Goal: Find specific page/section: Find specific page/section

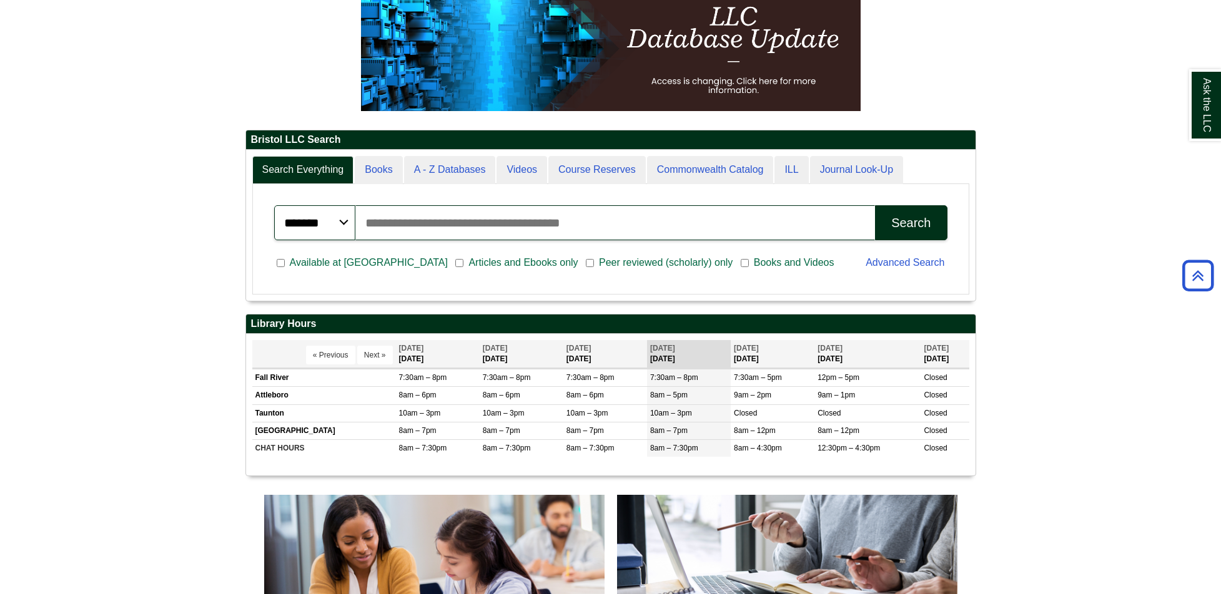
scroll to position [150, 729]
click at [274, 396] on td "Attleboro" at bounding box center [324, 395] width 144 height 17
click at [273, 396] on td "Attleboro" at bounding box center [324, 395] width 144 height 17
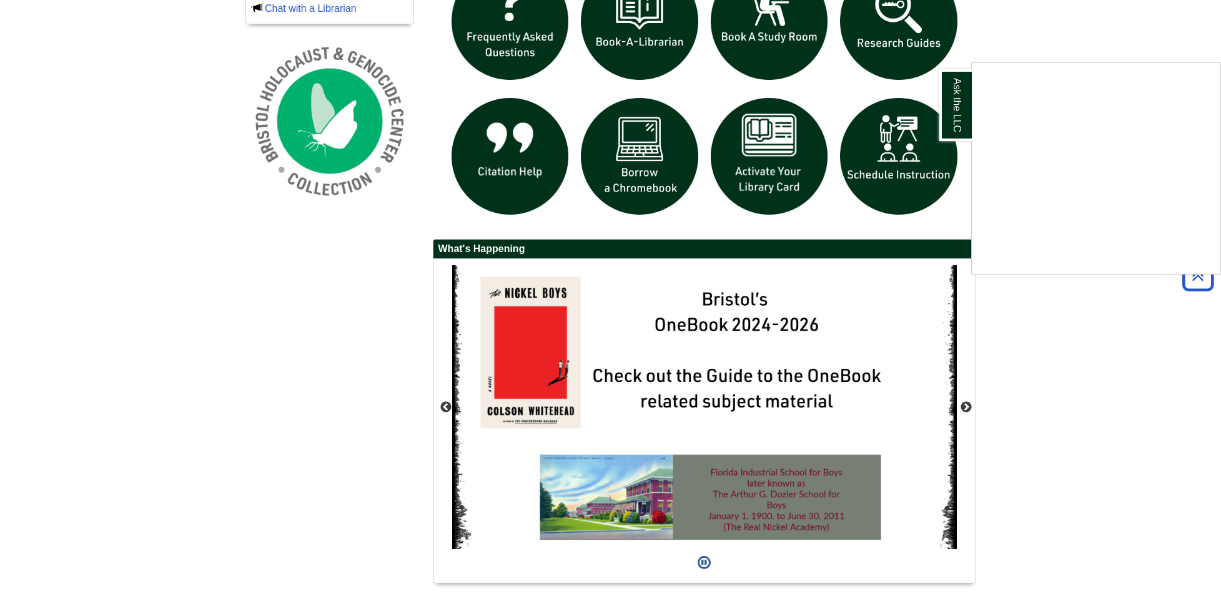
scroll to position [966, 0]
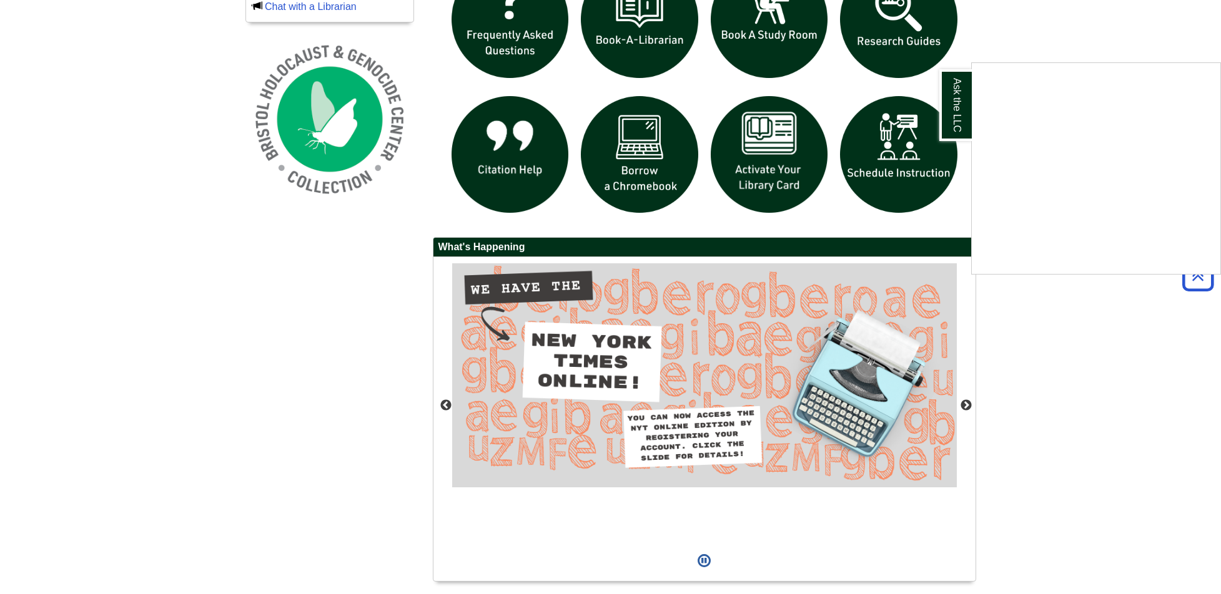
click at [445, 405] on div "Ask the LLC" at bounding box center [610, 297] width 1221 height 594
click at [445, 405] on button "Previous" at bounding box center [446, 406] width 12 height 12
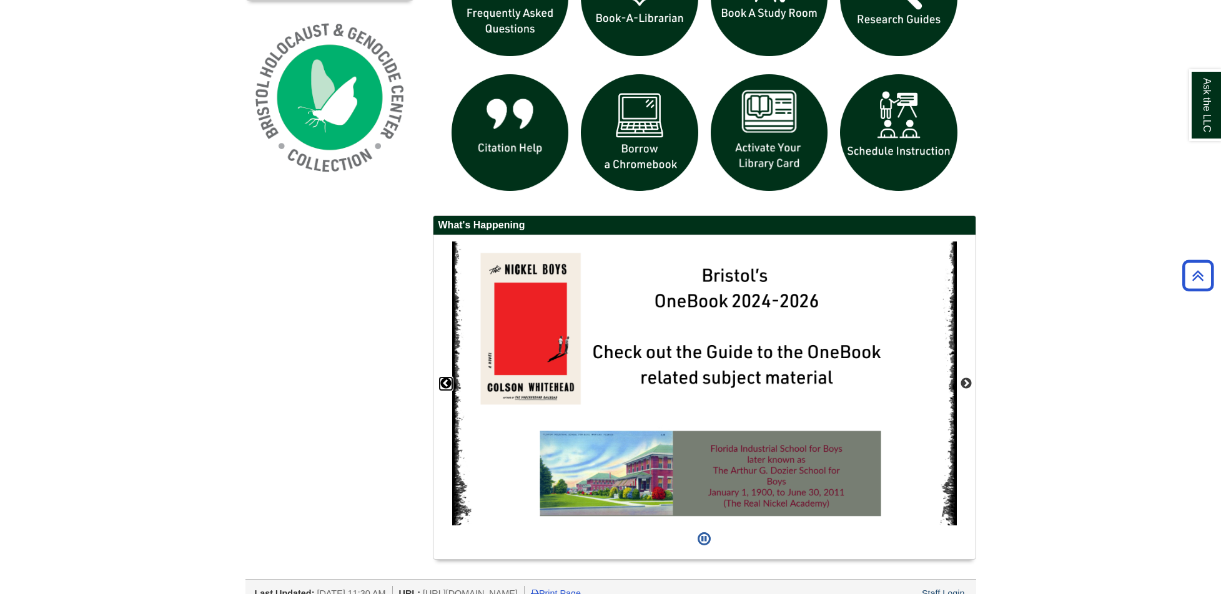
scroll to position [1004, 0]
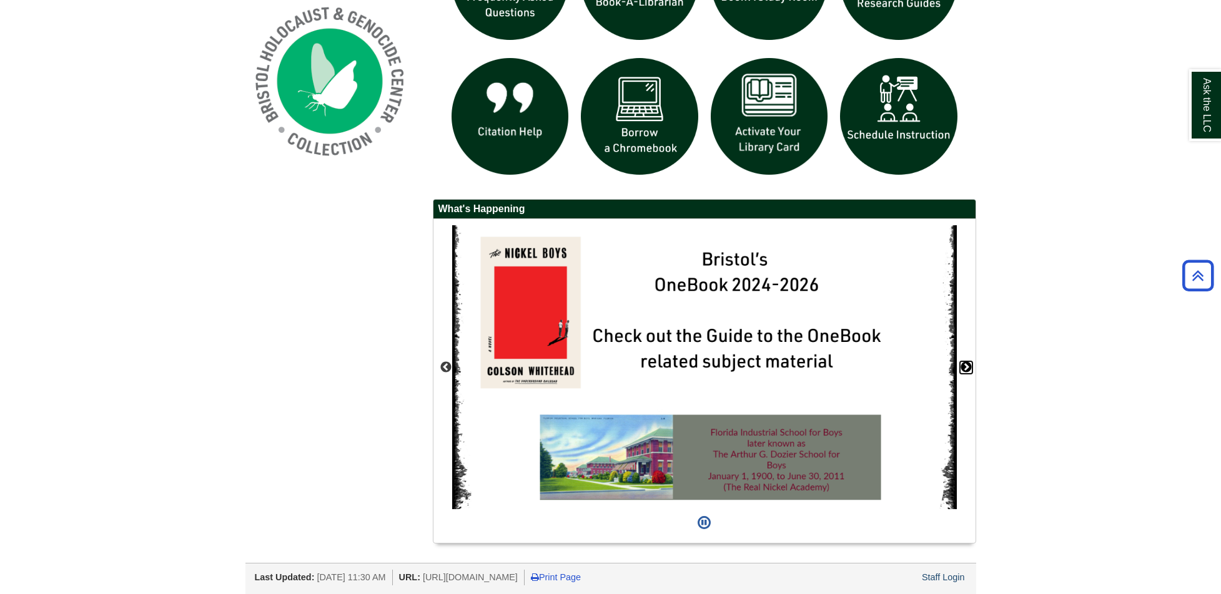
click at [965, 363] on button "Next" at bounding box center [966, 368] width 12 height 12
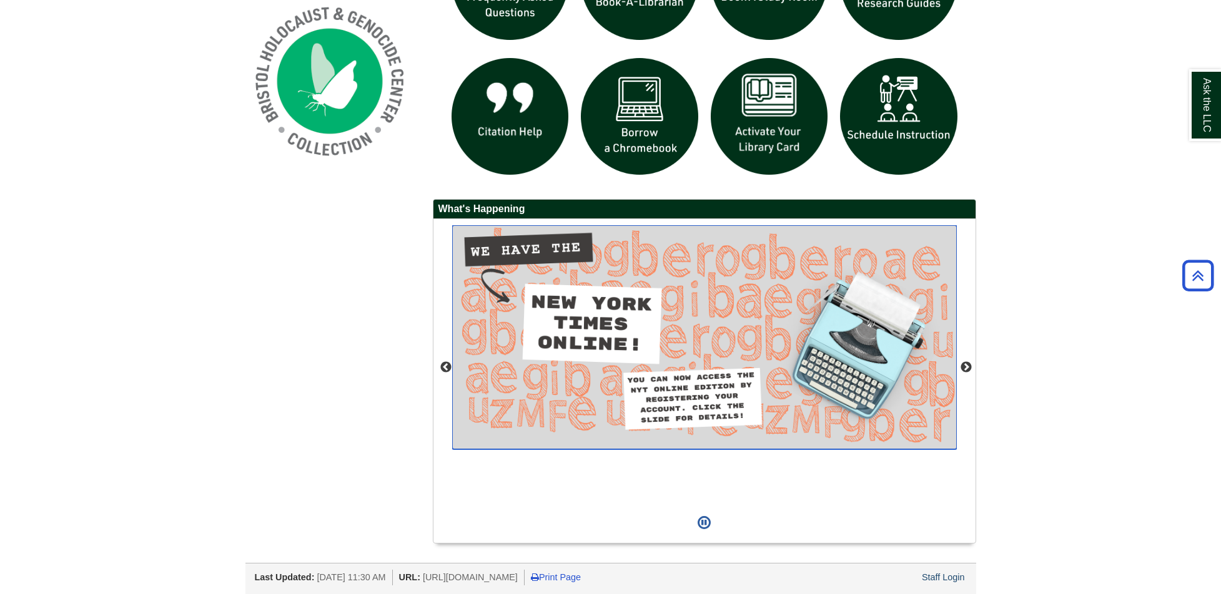
click at [628, 337] on img "slideshow" at bounding box center [704, 337] width 504 height 224
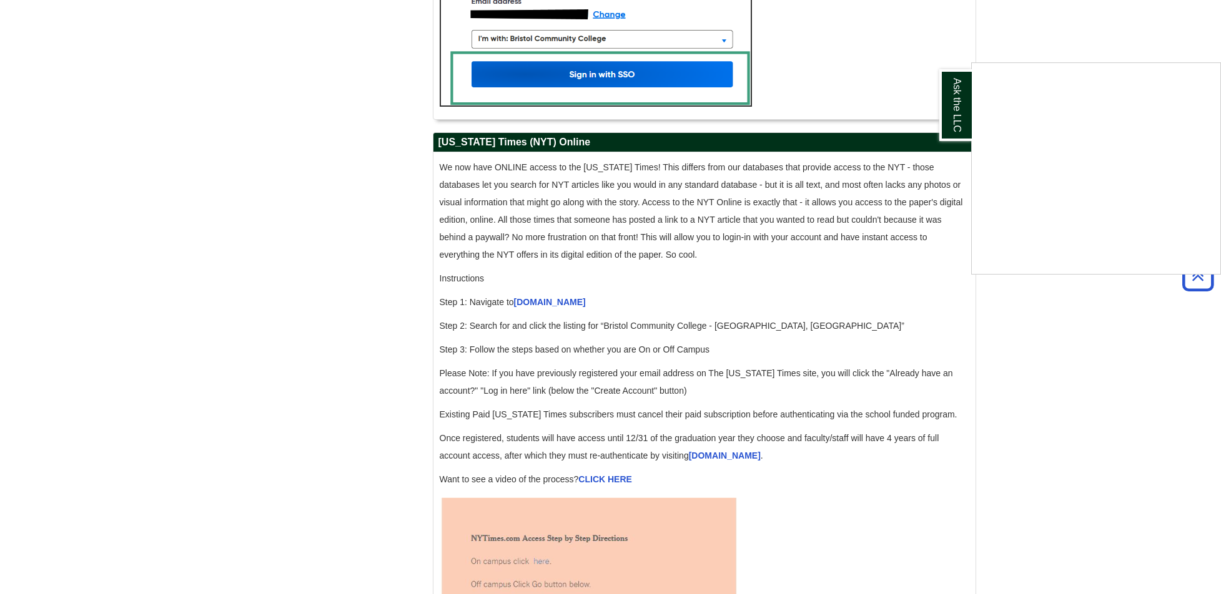
scroll to position [1146, 0]
